Goal: Transaction & Acquisition: Purchase product/service

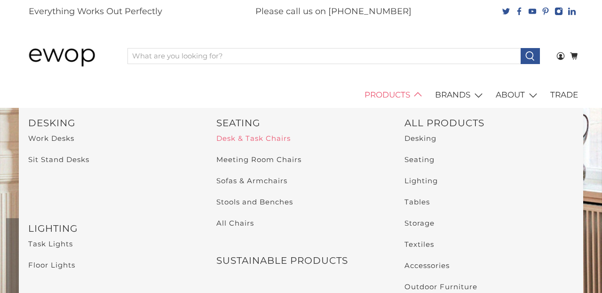
click at [251, 138] on link "Desk & Task Chairs" at bounding box center [253, 138] width 74 height 9
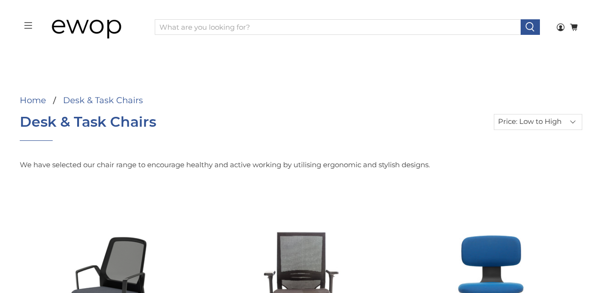
select select "price-ascending"
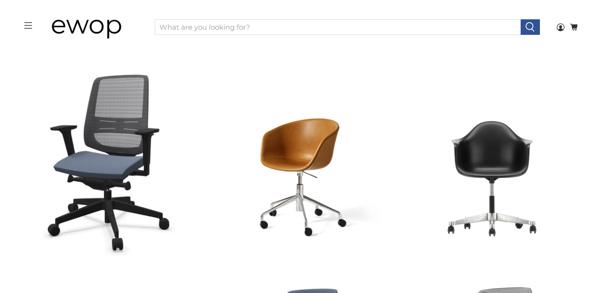
scroll to position [880, 0]
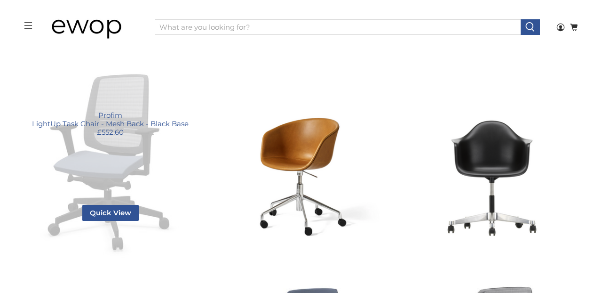
click at [94, 147] on link "LightUp Task Chair - Mesh Back - Black Base" at bounding box center [110, 164] width 181 height 202
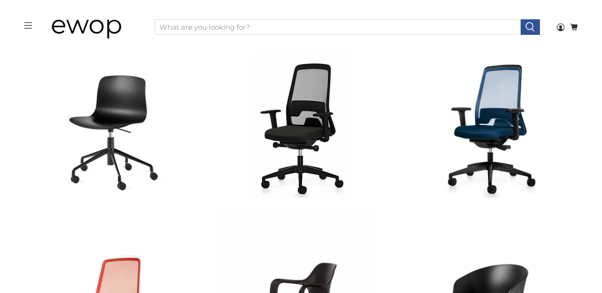
scroll to position [353, 0]
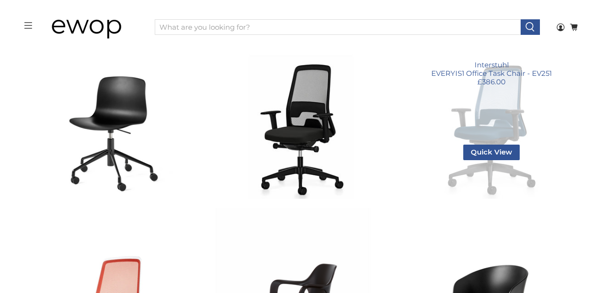
click at [502, 112] on link "EVERYIS1 Office Task Chair - EV251" at bounding box center [491, 107] width 181 height 181
